Goal: Check status: Check status

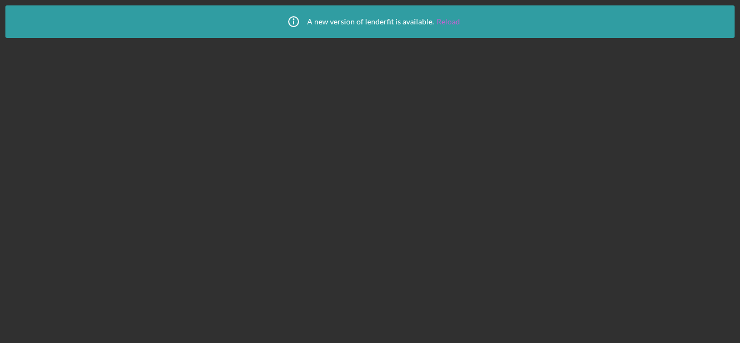
click at [443, 21] on link "Reload" at bounding box center [448, 21] width 23 height 9
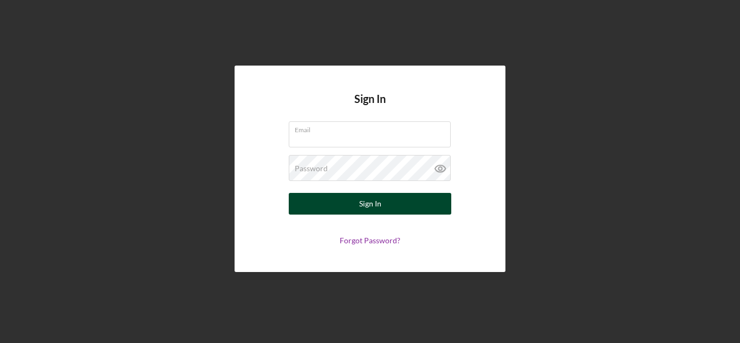
type input "[EMAIL_ADDRESS][DOMAIN_NAME]"
click at [371, 203] on div "Sign In" at bounding box center [370, 204] width 22 height 22
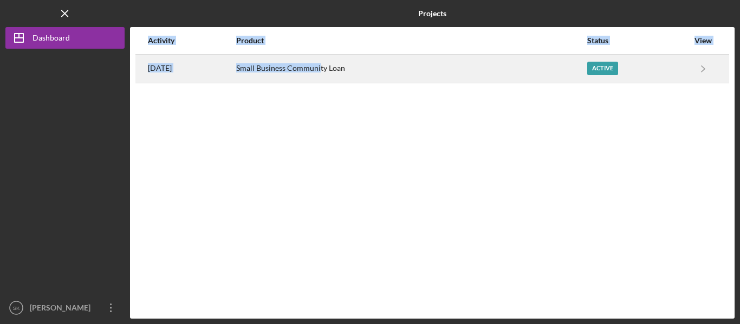
drag, startPoint x: 358, startPoint y: 99, endPoint x: 346, endPoint y: 66, distance: 34.6
click at [346, 66] on div "Activity Product Status View [DATE] Small Business Community Loan Active Icon/N…" at bounding box center [432, 173] width 605 height 292
click at [346, 66] on div "Small Business Community Loan" at bounding box center [411, 68] width 350 height 27
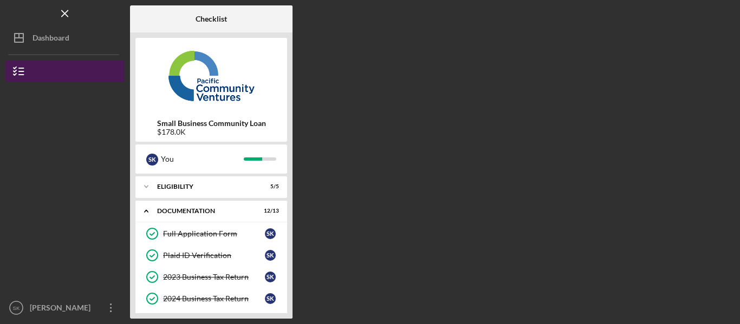
click at [66, 74] on button "Small Business Community Loan" at bounding box center [64, 72] width 119 height 22
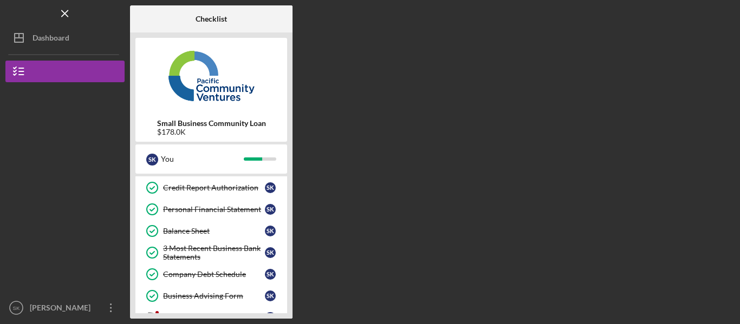
scroll to position [251, 0]
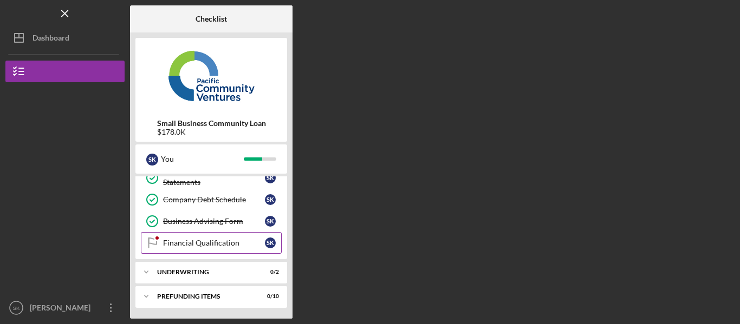
click at [249, 242] on div "Financial Qualification" at bounding box center [214, 243] width 102 height 9
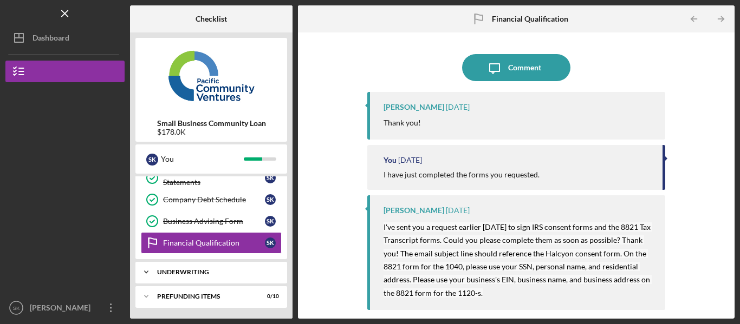
click at [271, 272] on div "Underwriting" at bounding box center [215, 272] width 116 height 7
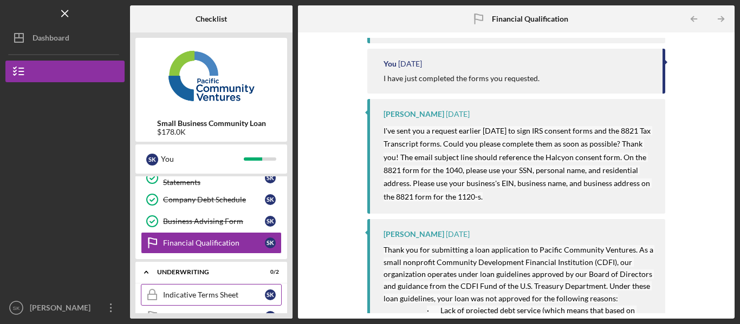
scroll to position [300, 0]
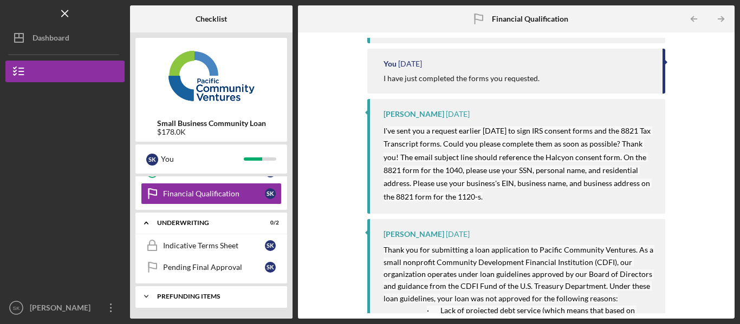
click at [214, 294] on div "Prefunding Items" at bounding box center [215, 297] width 116 height 7
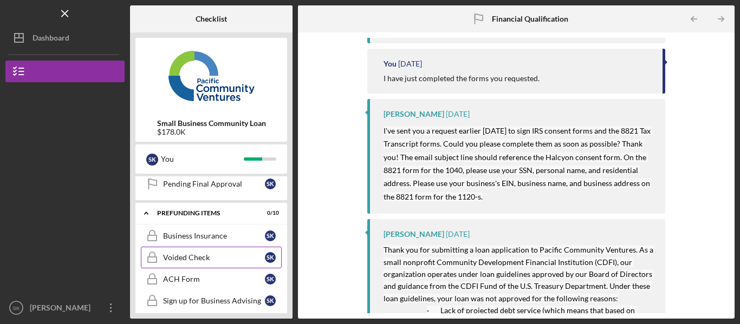
scroll to position [523, 0]
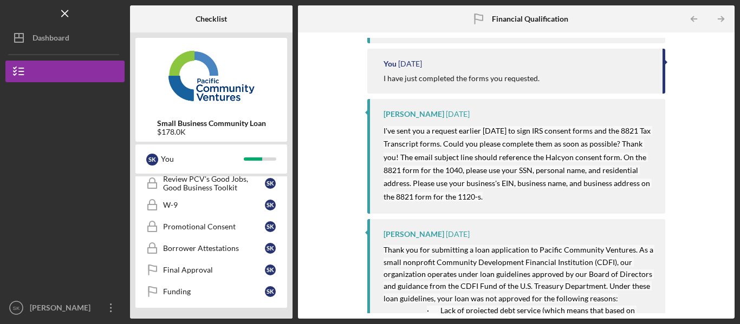
click at [211, 282] on link "Funding Funding S K" at bounding box center [211, 292] width 141 height 22
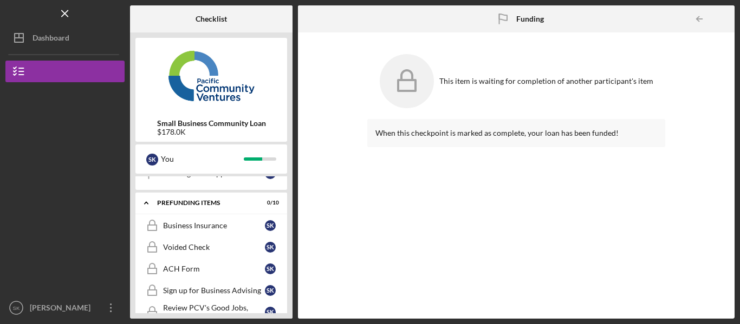
scroll to position [388, 0]
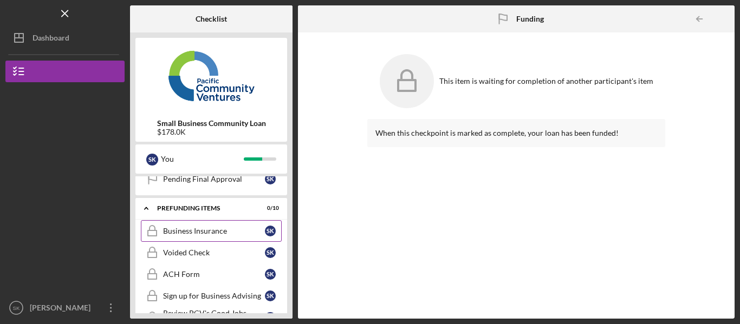
click at [229, 231] on div "Business Insurance" at bounding box center [214, 231] width 102 height 9
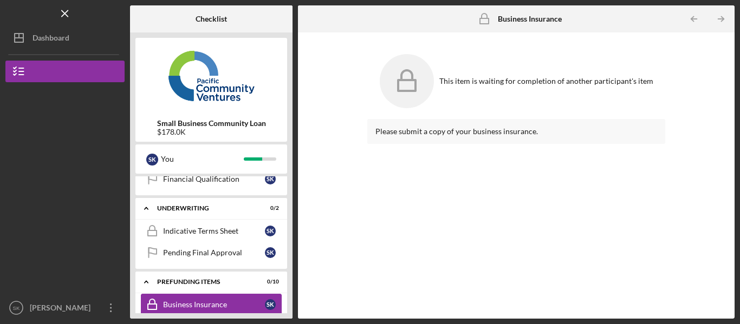
scroll to position [314, 0]
click at [229, 231] on div "Indicative Terms Sheet" at bounding box center [214, 232] width 102 height 9
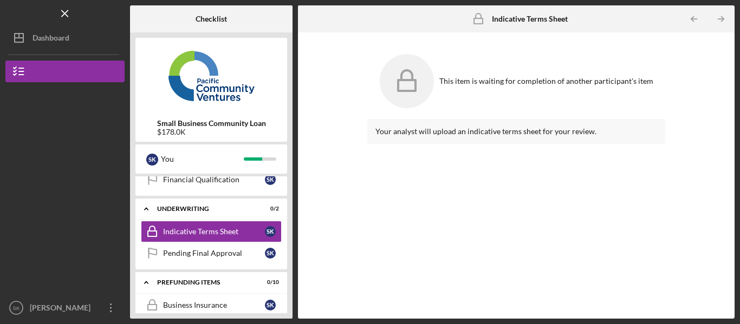
click at [233, 271] on div "Icon/Expander Eligibility 5 / 5 Icon/Expander Documentation 12 / 13 Full Applic…" at bounding box center [211, 245] width 152 height 137
click at [229, 262] on link "Pending Final Approval Pending Final Approval S K" at bounding box center [211, 254] width 141 height 22
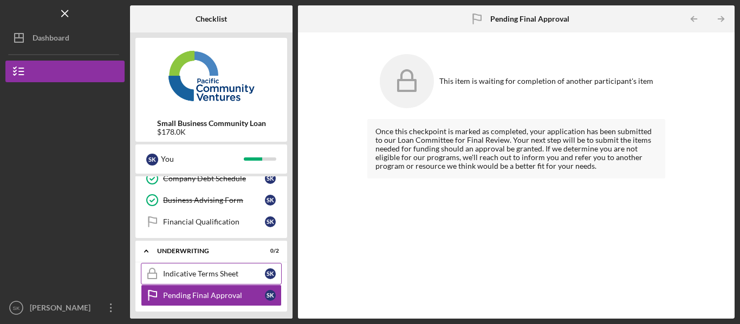
scroll to position [264, 0]
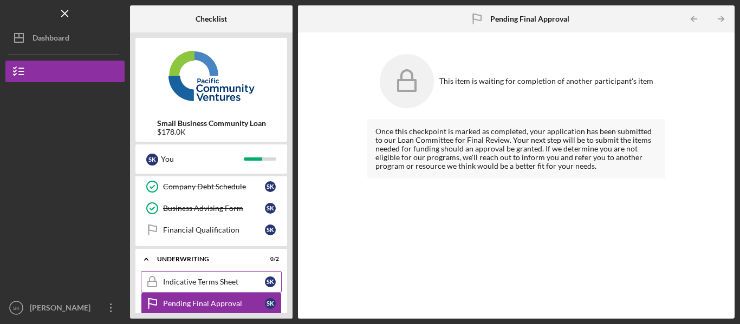
click at [252, 232] on div "Financial Qualification" at bounding box center [214, 230] width 102 height 9
